Goal: Information Seeking & Learning: Find specific fact

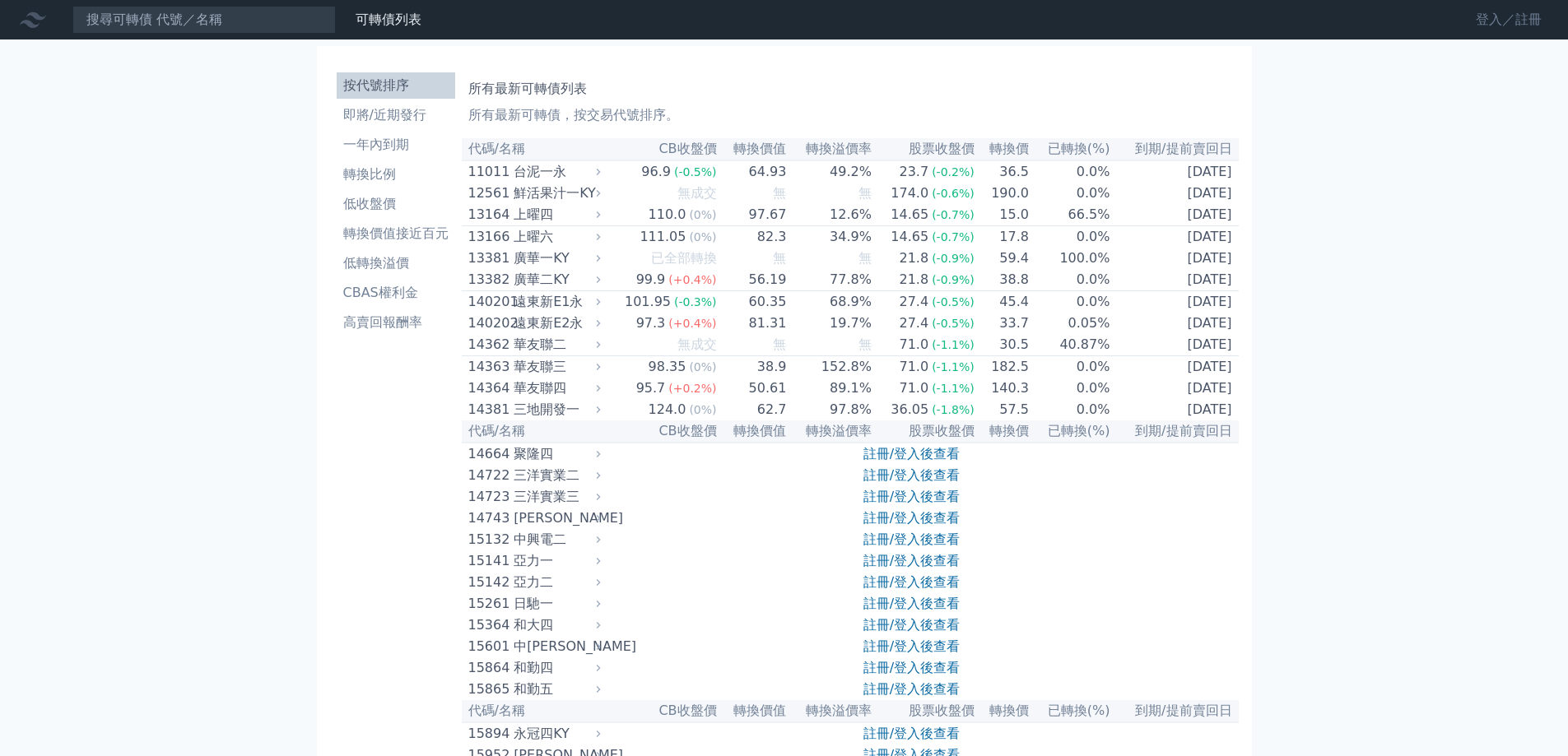
click at [1489, 28] on link "登入／註冊" at bounding box center [1508, 20] width 92 height 26
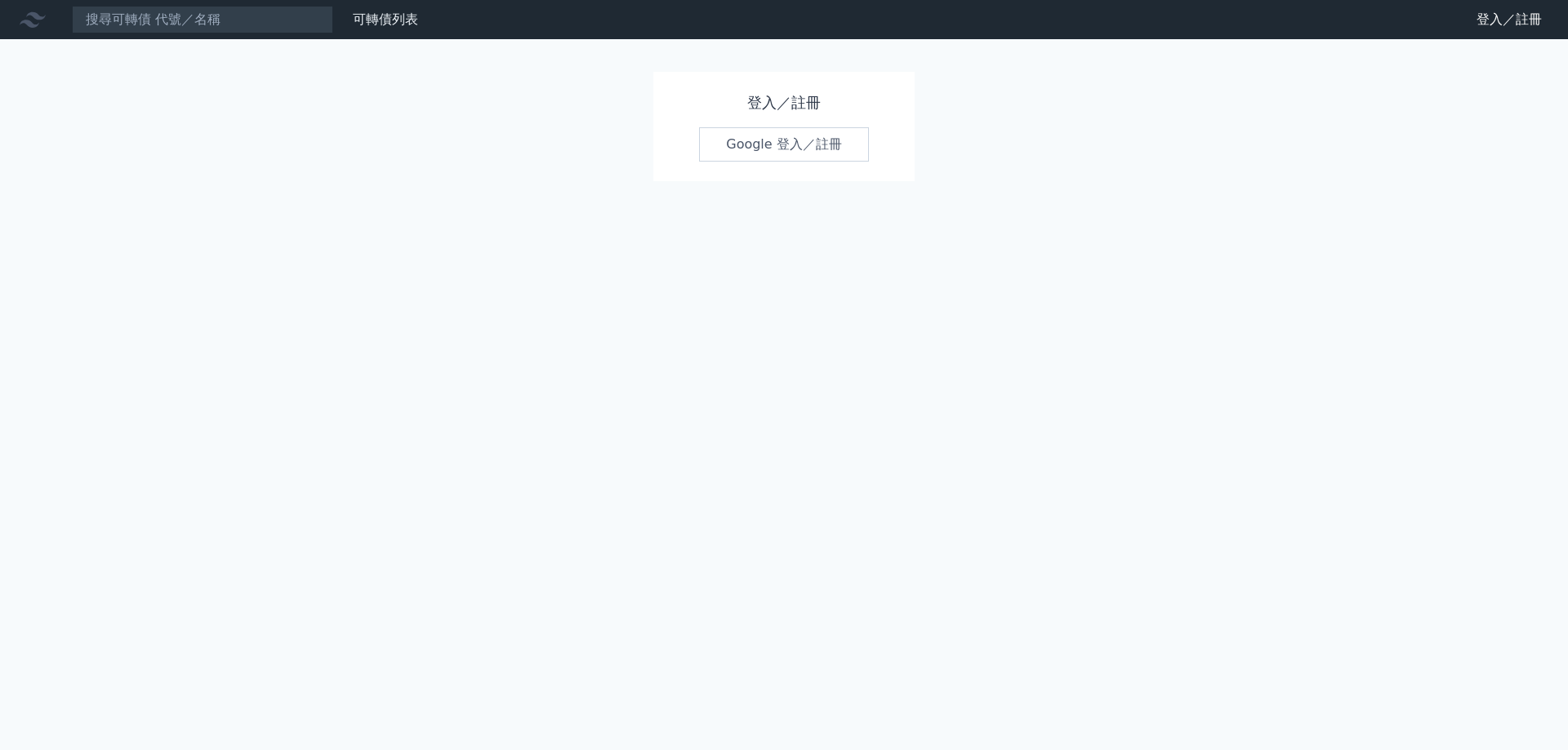
click at [826, 140] on link "Google 登入／註冊" at bounding box center [784, 145] width 170 height 35
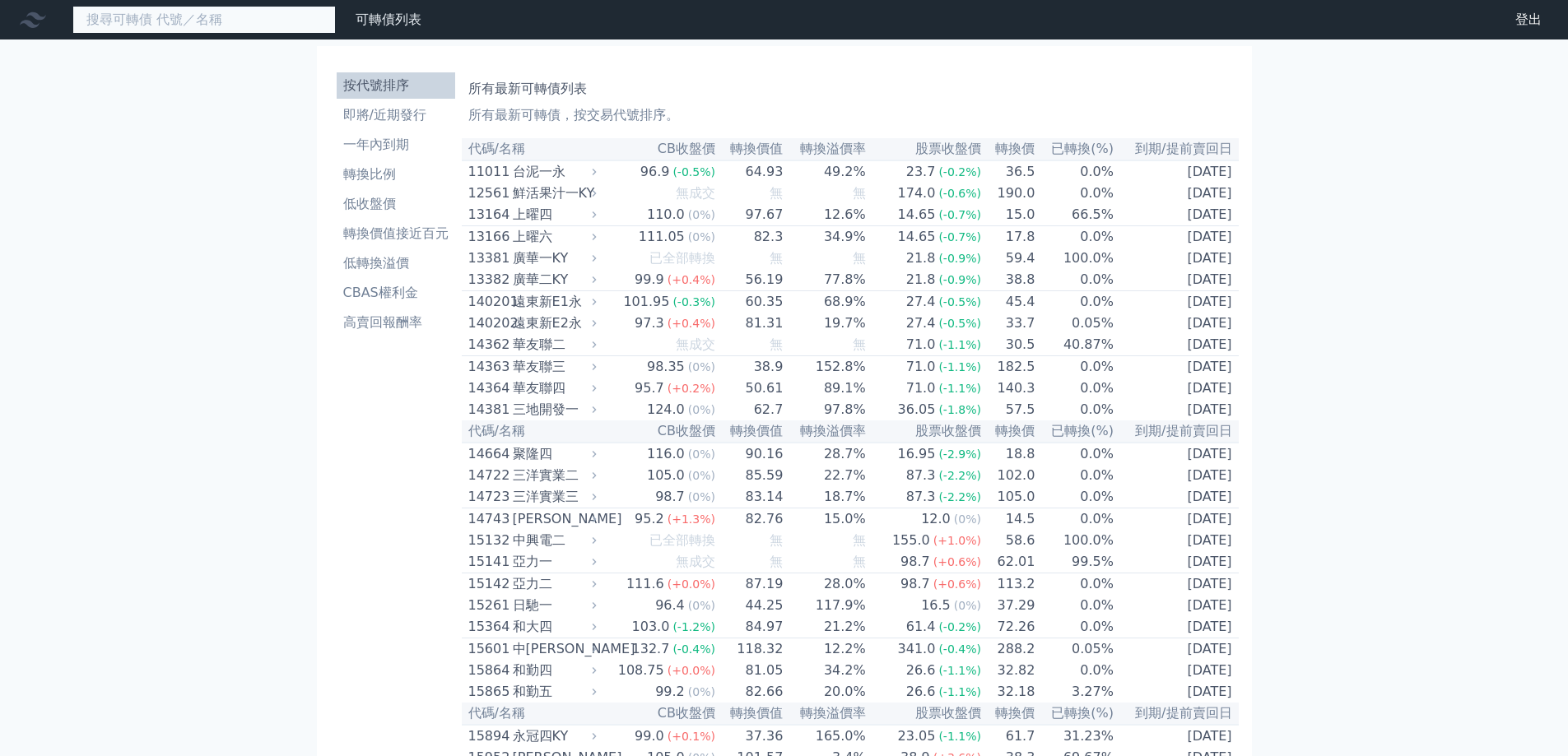
click at [193, 24] on input at bounding box center [204, 20] width 263 height 28
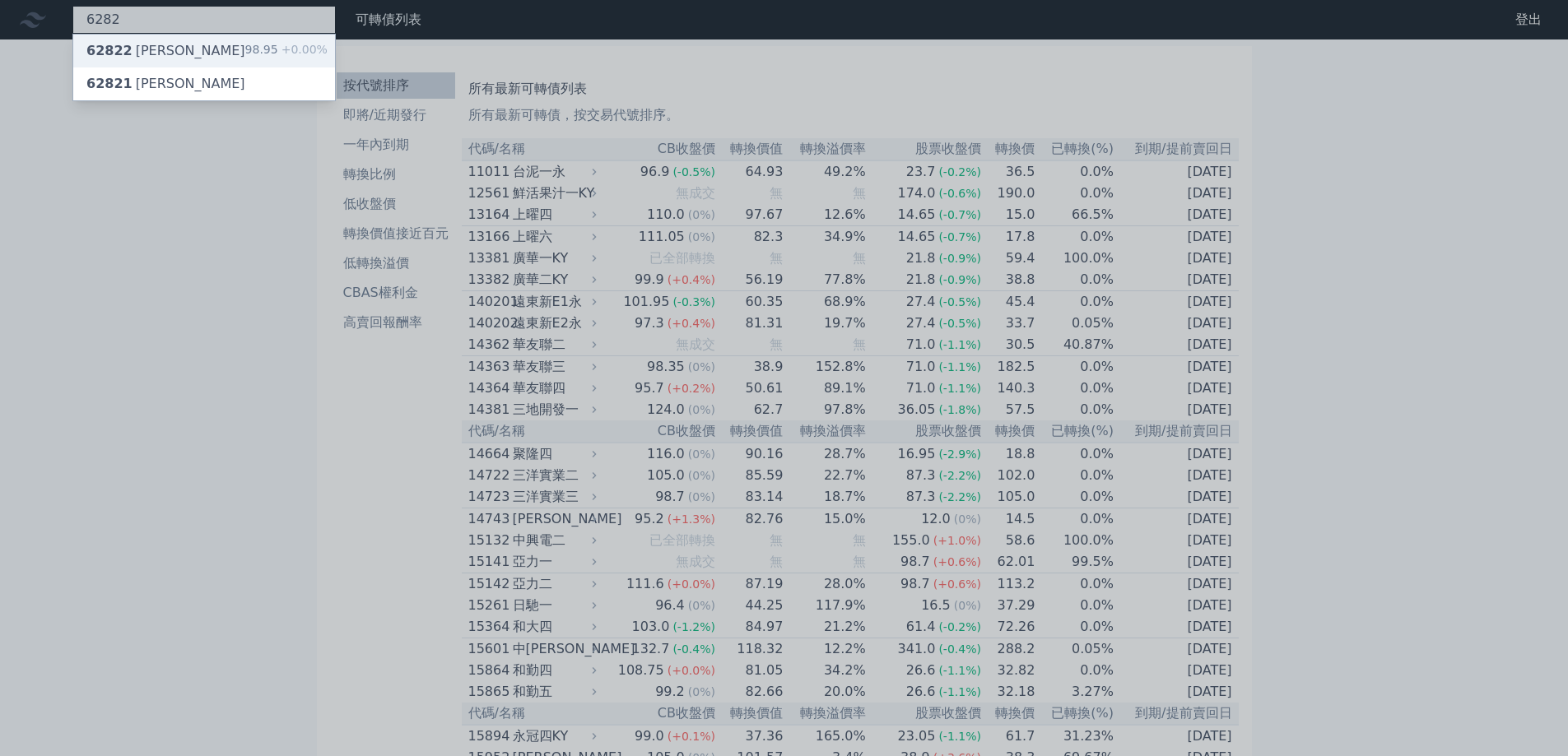
type input "6282"
click at [177, 49] on div "62822 康舒二 98.95 +0.00%" at bounding box center [204, 52] width 261 height 33
